Goal: Task Accomplishment & Management: Use online tool/utility

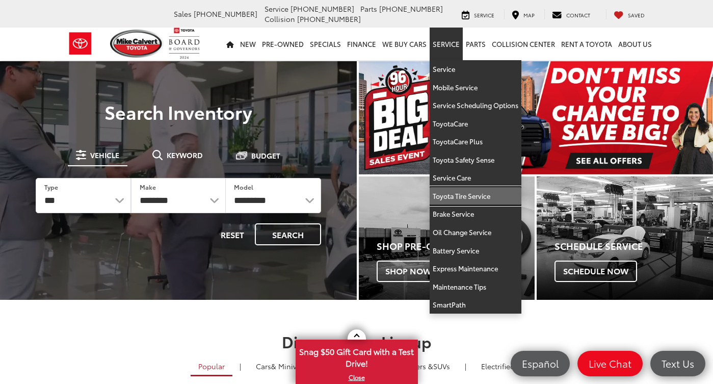
click at [453, 193] on link "Toyota Tire Service" at bounding box center [475, 196] width 92 height 18
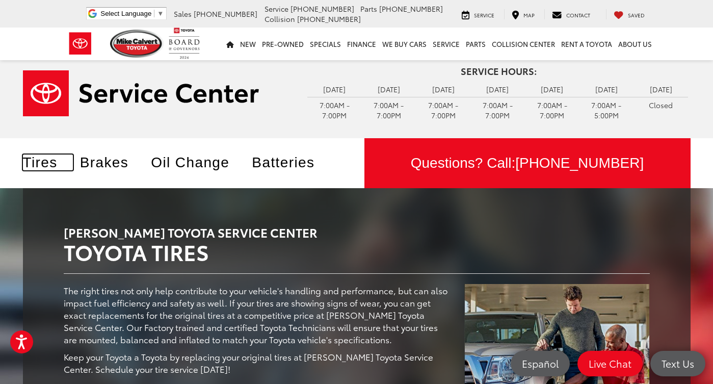
click at [30, 163] on link "Tires" at bounding box center [48, 162] width 50 height 16
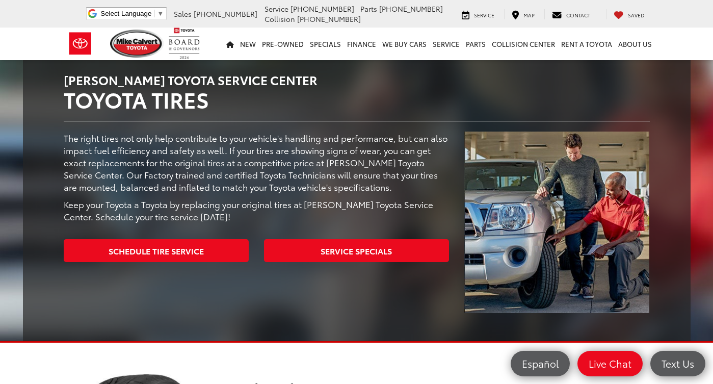
scroll to position [153, 0]
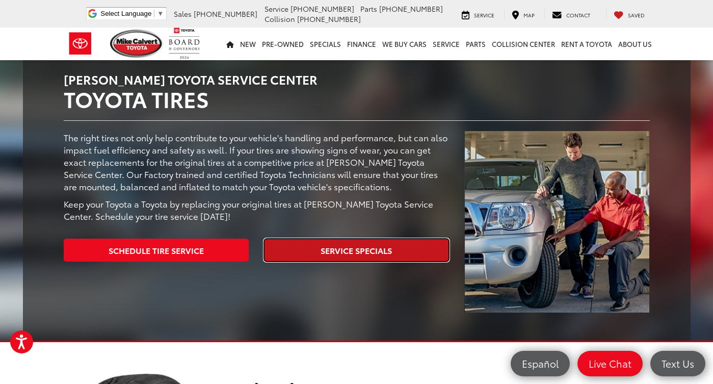
click at [338, 253] on link "Service Specials" at bounding box center [356, 249] width 185 height 23
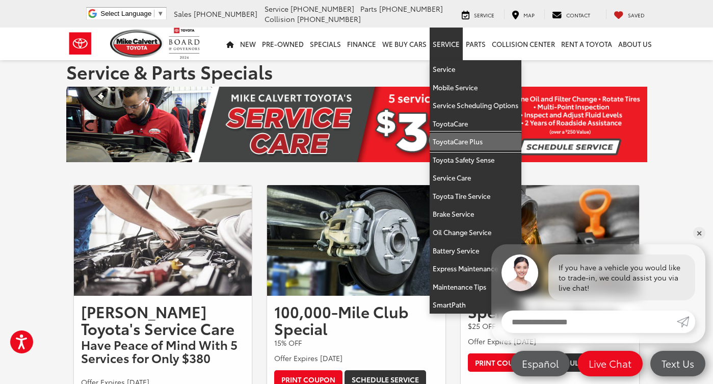
click at [449, 138] on link "ToyotaCare Plus" at bounding box center [475, 141] width 92 height 18
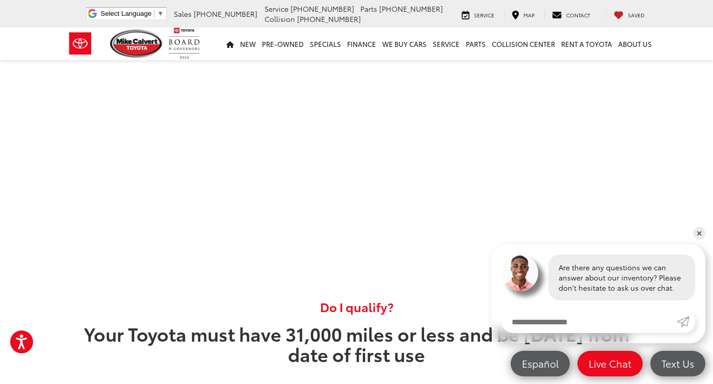
scroll to position [458, 0]
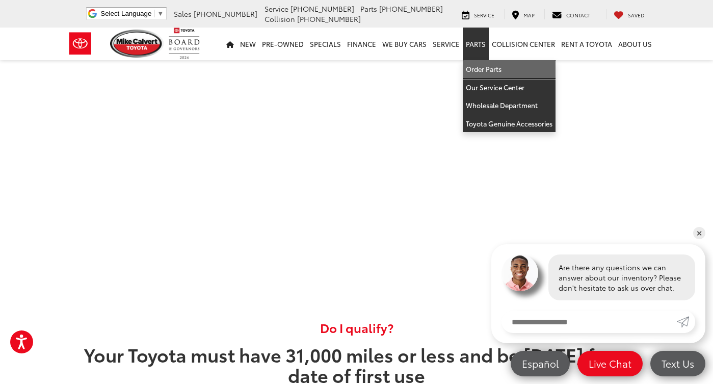
click at [484, 70] on link "Order Parts" at bounding box center [509, 69] width 93 height 18
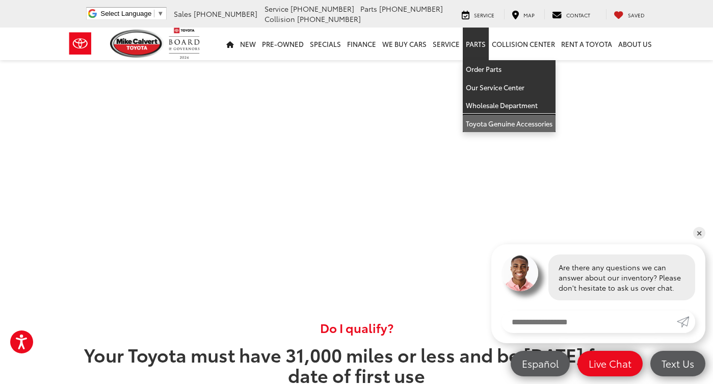
click at [490, 124] on link "Toyota Genuine Accessories" at bounding box center [509, 124] width 93 height 18
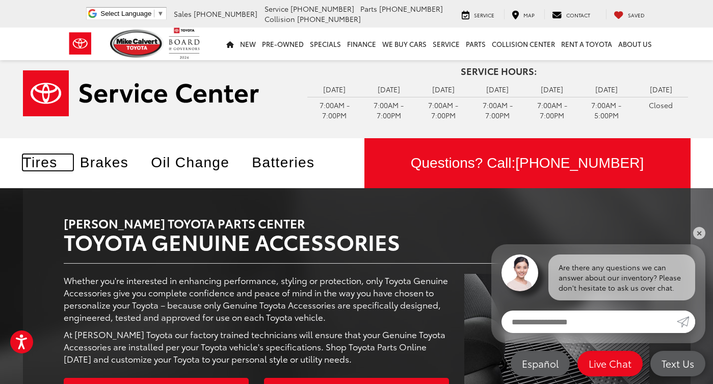
click at [33, 159] on link "Tires" at bounding box center [48, 162] width 50 height 16
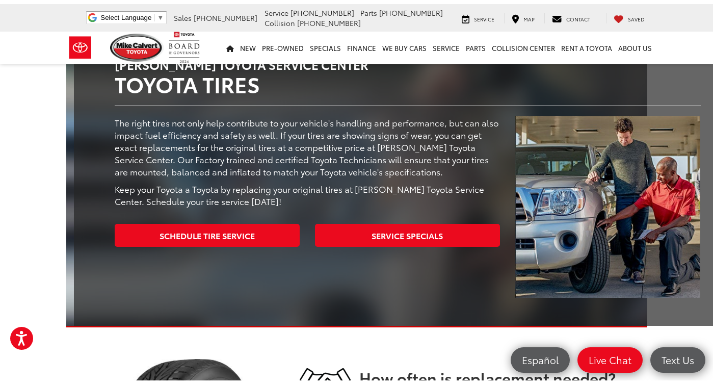
scroll to position [204, 0]
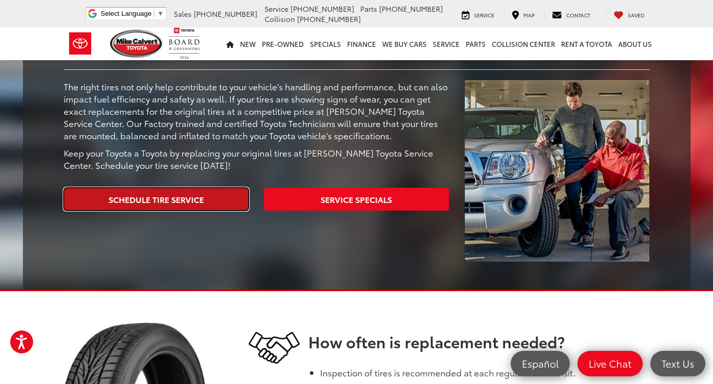
click at [152, 199] on link "Schedule Tire Service" at bounding box center [156, 198] width 185 height 23
